Goal: Task Accomplishment & Management: Complete application form

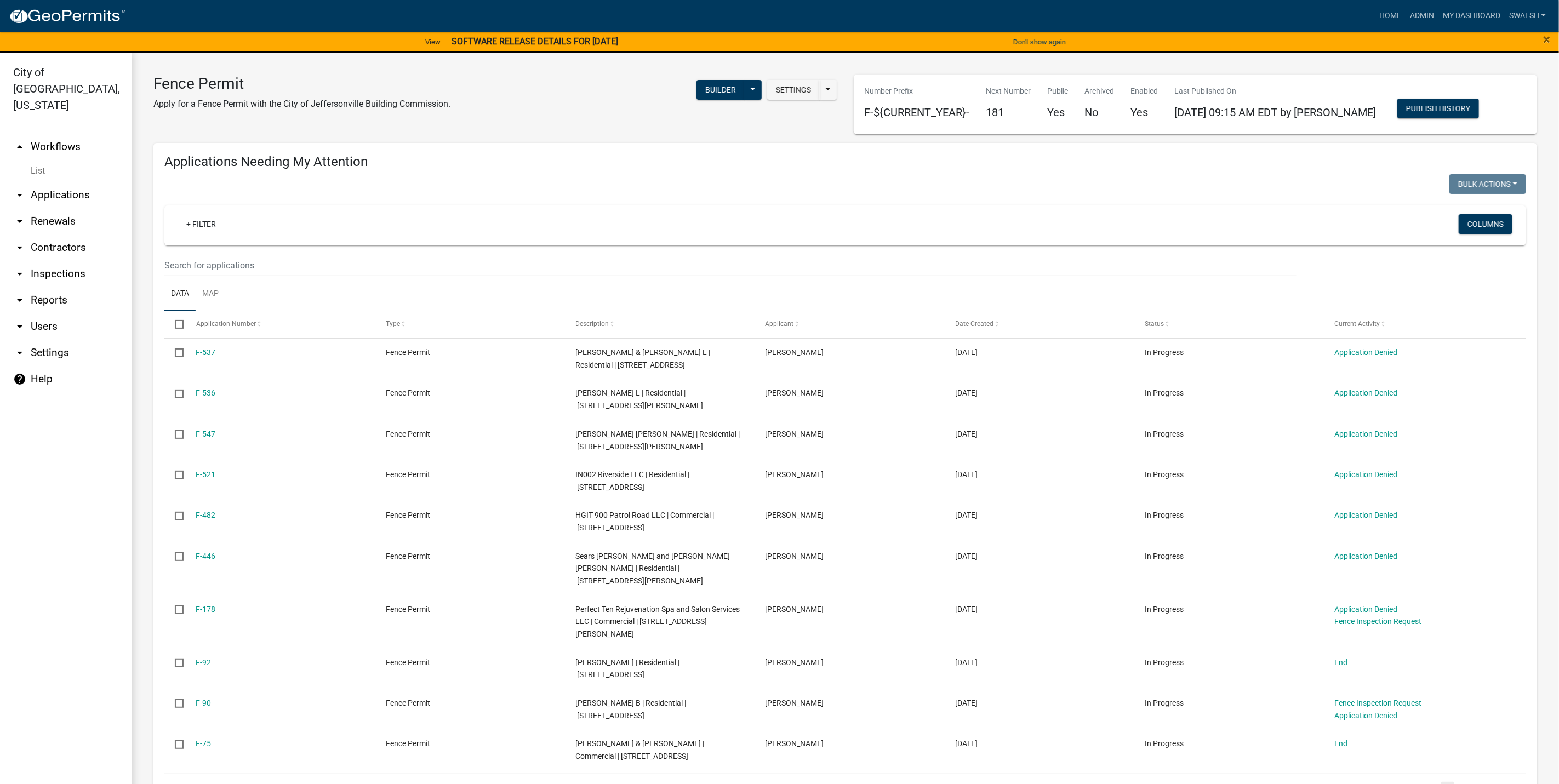
click at [71, 134] on link "arrow_drop_up Workflows" at bounding box center [66, 146] width 132 height 26
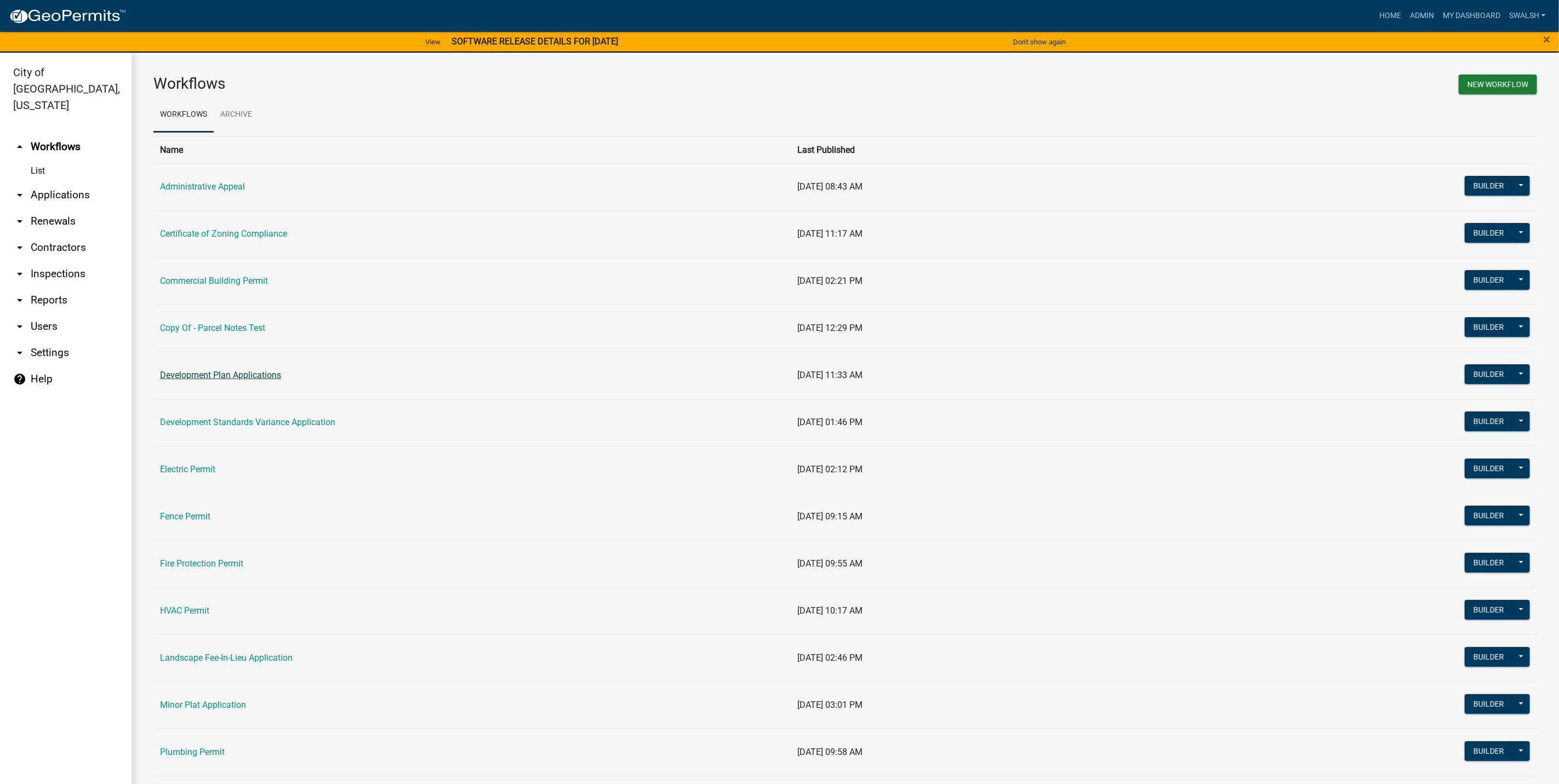
click at [218, 378] on link "Development Plan Applications" at bounding box center [220, 375] width 121 height 10
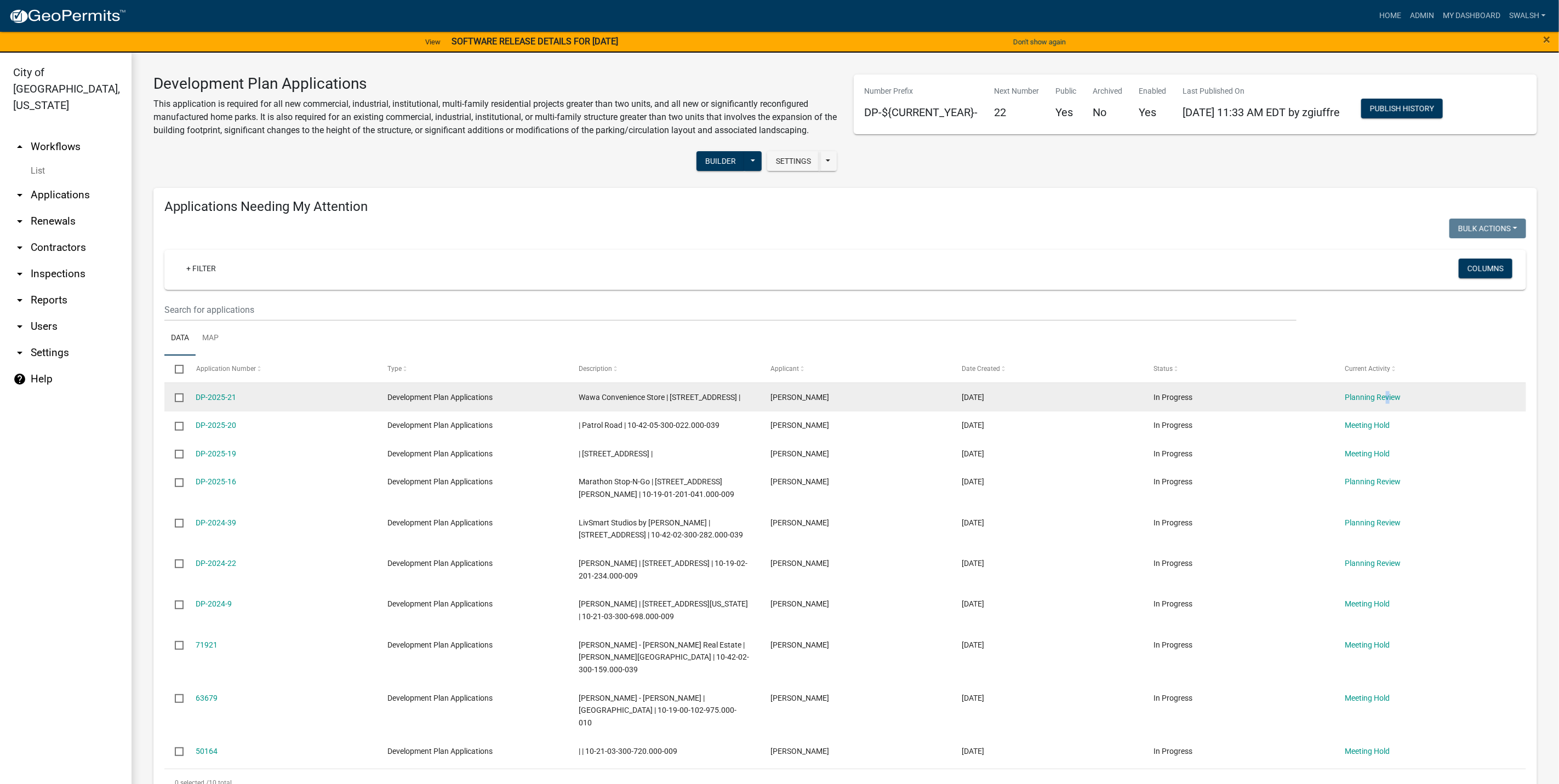
click at [1383, 403] on datatable-body-cell "Planning Review" at bounding box center [1430, 397] width 192 height 28
drag, startPoint x: 1383, startPoint y: 403, endPoint x: 1377, endPoint y: 391, distance: 13.4
click at [1377, 391] on div "Planning Review" at bounding box center [1430, 397] width 170 height 13
click at [1376, 401] on div "Planning Review" at bounding box center [1430, 397] width 170 height 13
click at [1374, 399] on link "Planning Review" at bounding box center [1373, 397] width 56 height 9
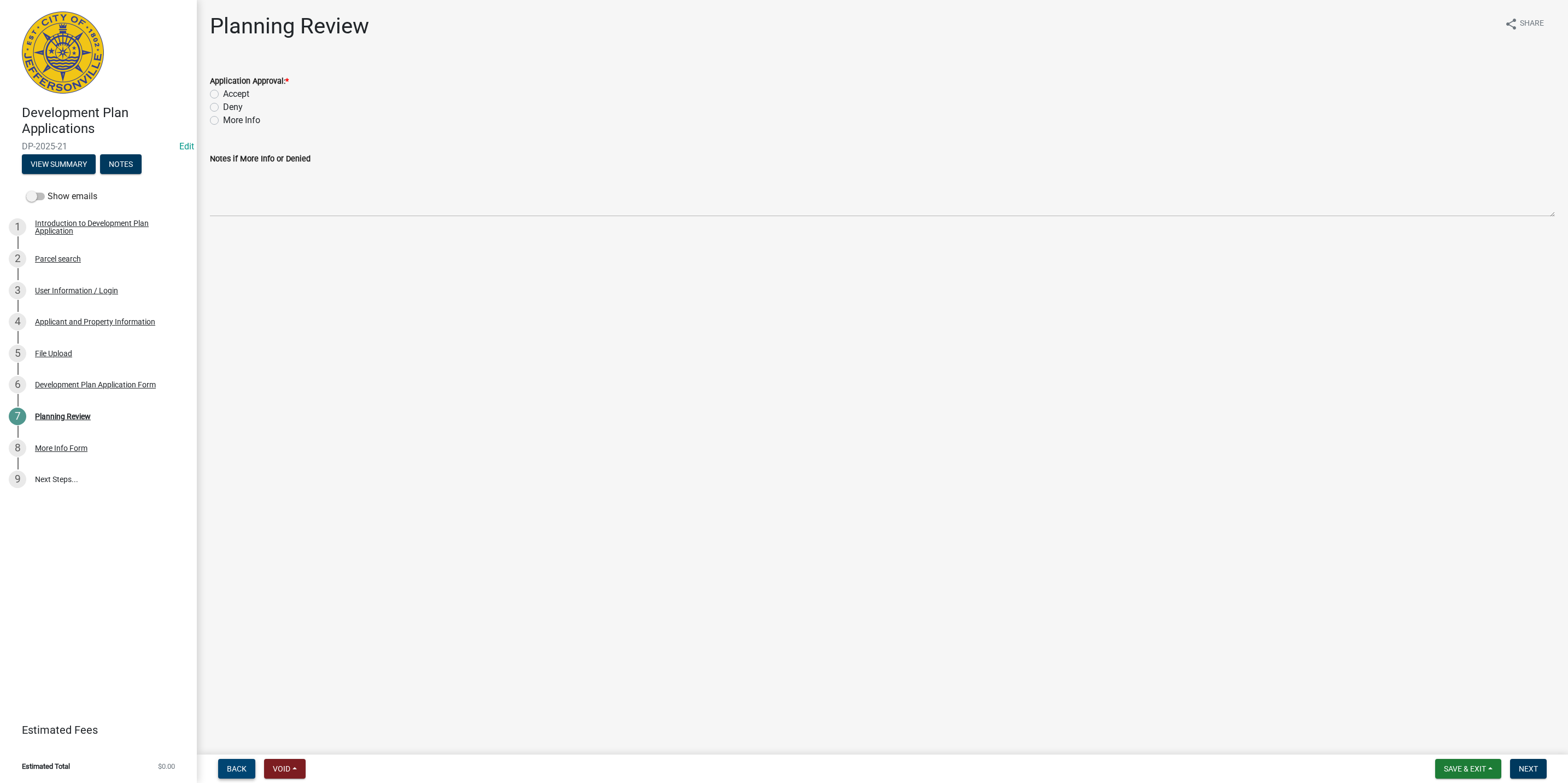
click at [241, 775] on form "Back Void Withdraw Lock Expire Void" at bounding box center [262, 768] width 96 height 20
click at [240, 775] on button "Back" at bounding box center [237, 768] width 37 height 20
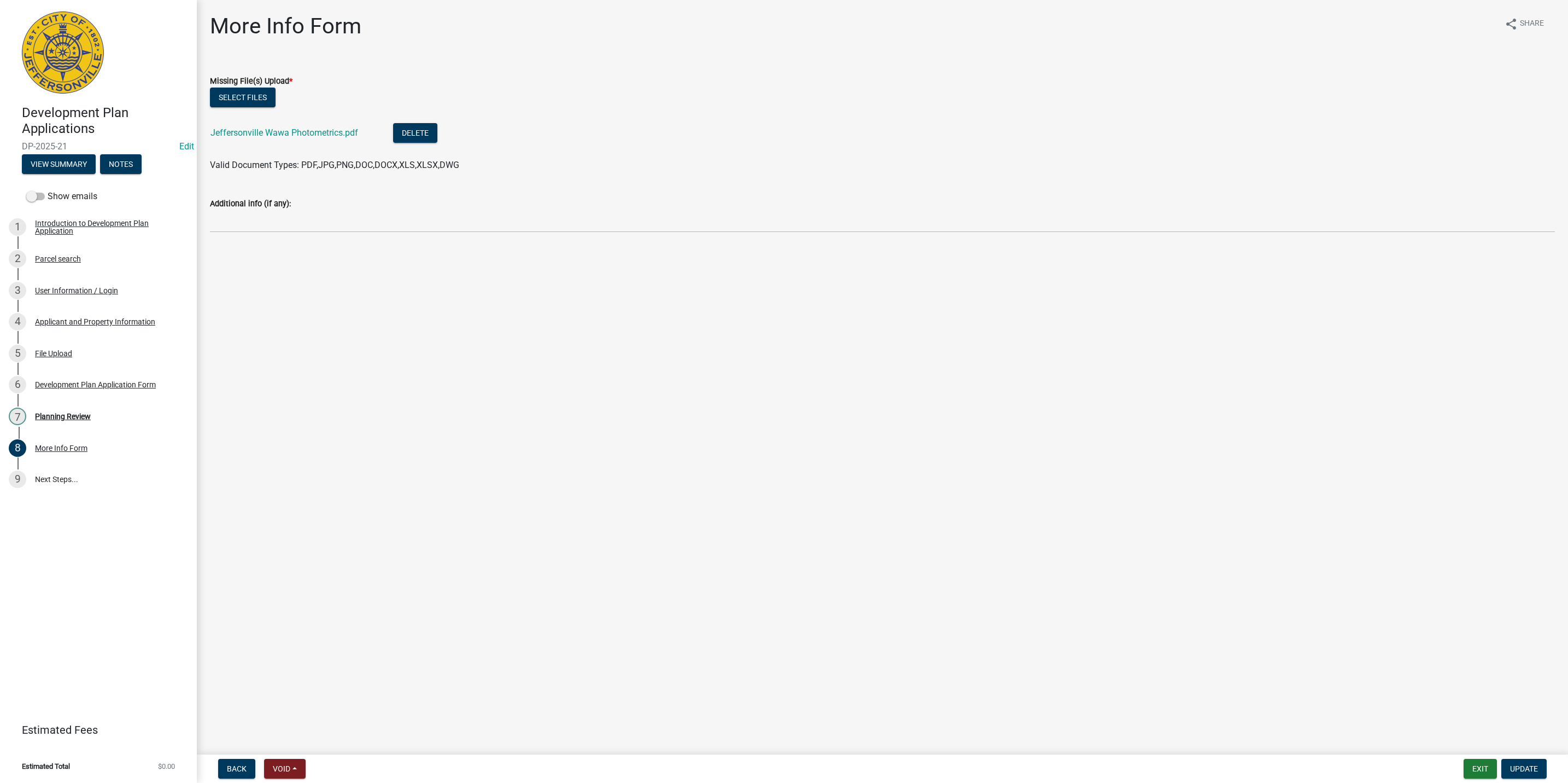
click at [284, 140] on div "Jeffersonville Wawa Photometrics.pdf" at bounding box center [293, 134] width 165 height 22
click at [279, 128] on link "Jeffersonville Wawa Photometrics.pdf" at bounding box center [284, 133] width 147 height 10
click at [1553, 782] on nav "Back Void Withdraw Lock Expire Void Exit Update" at bounding box center [882, 768] width 1371 height 28
click at [1539, 775] on button "Update" at bounding box center [1524, 768] width 46 height 20
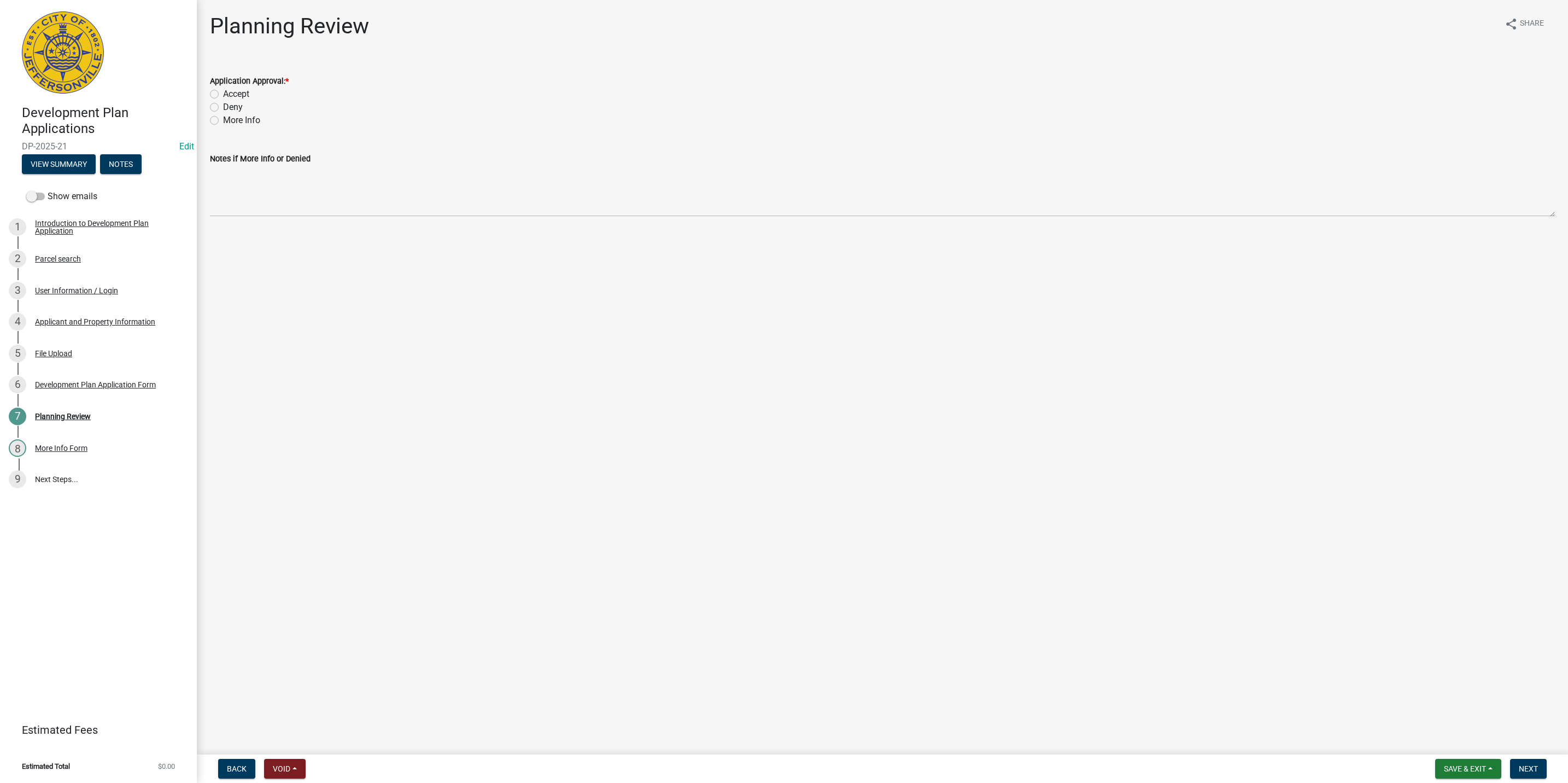
click at [238, 94] on label "Accept" at bounding box center [236, 94] width 26 height 13
click at [230, 94] on input "Accept" at bounding box center [226, 90] width 7 height 7
radio input "true"
click at [1529, 759] on button "Next" at bounding box center [1528, 768] width 37 height 20
click at [1530, 763] on button "Next" at bounding box center [1528, 768] width 37 height 20
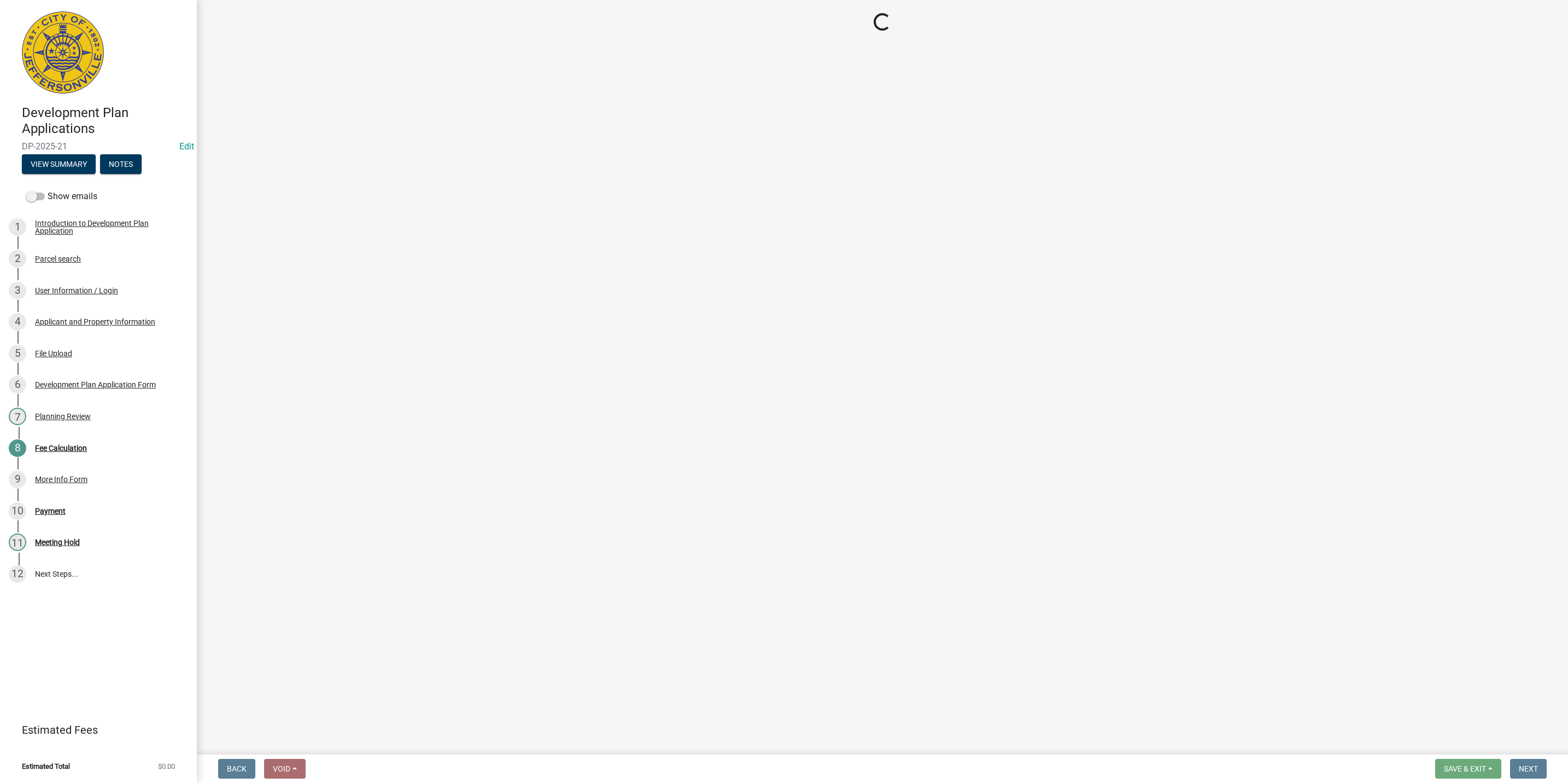
select select "3: 3"
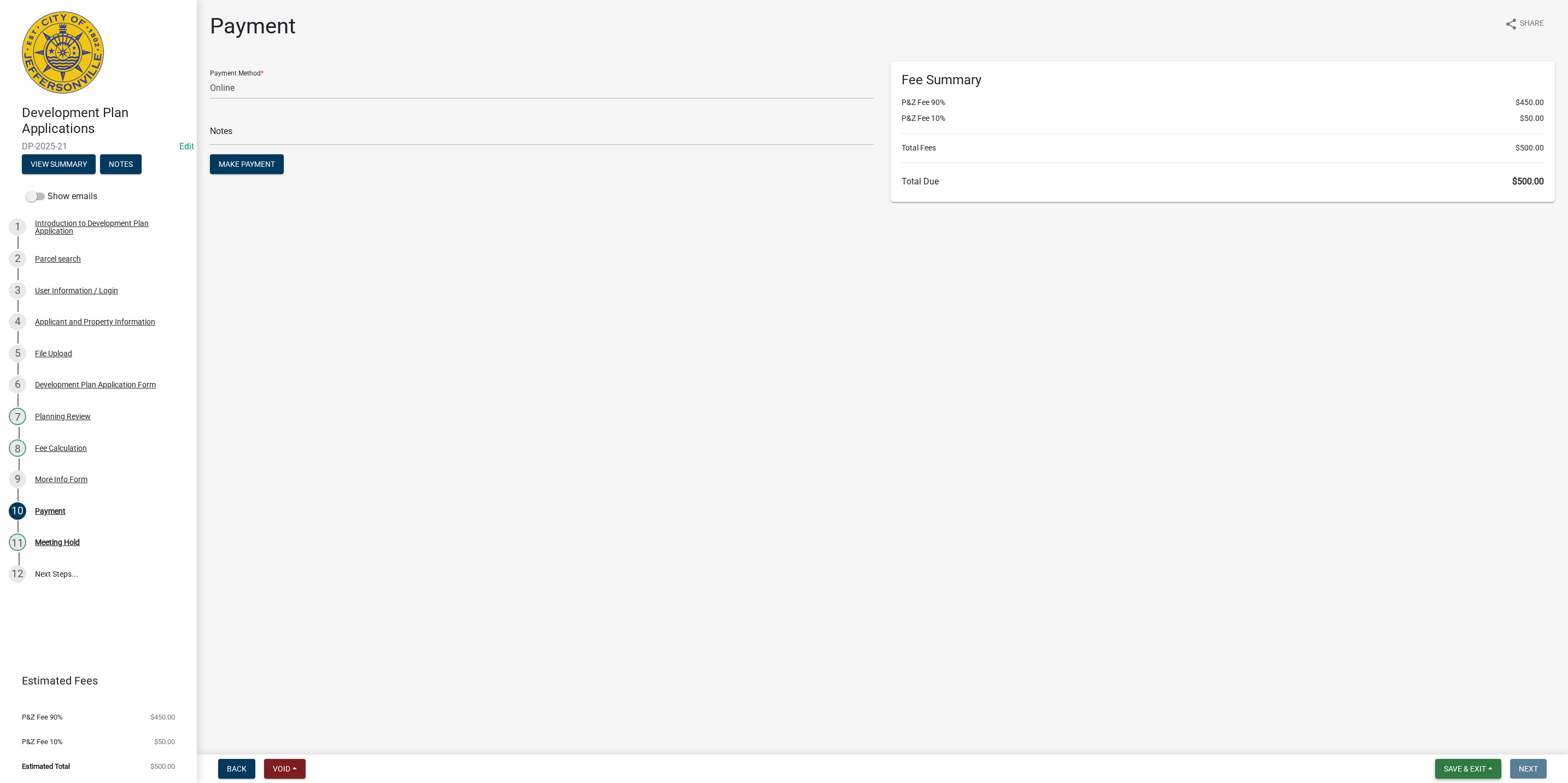
click at [1483, 771] on span "Save & Exit" at bounding box center [1465, 769] width 42 height 9
click at [1481, 754] on div "Save Save & Exit" at bounding box center [1458, 728] width 87 height 62
click at [1460, 741] on button "Save & Exit" at bounding box center [1458, 740] width 87 height 26
